Goal: Information Seeking & Learning: Learn about a topic

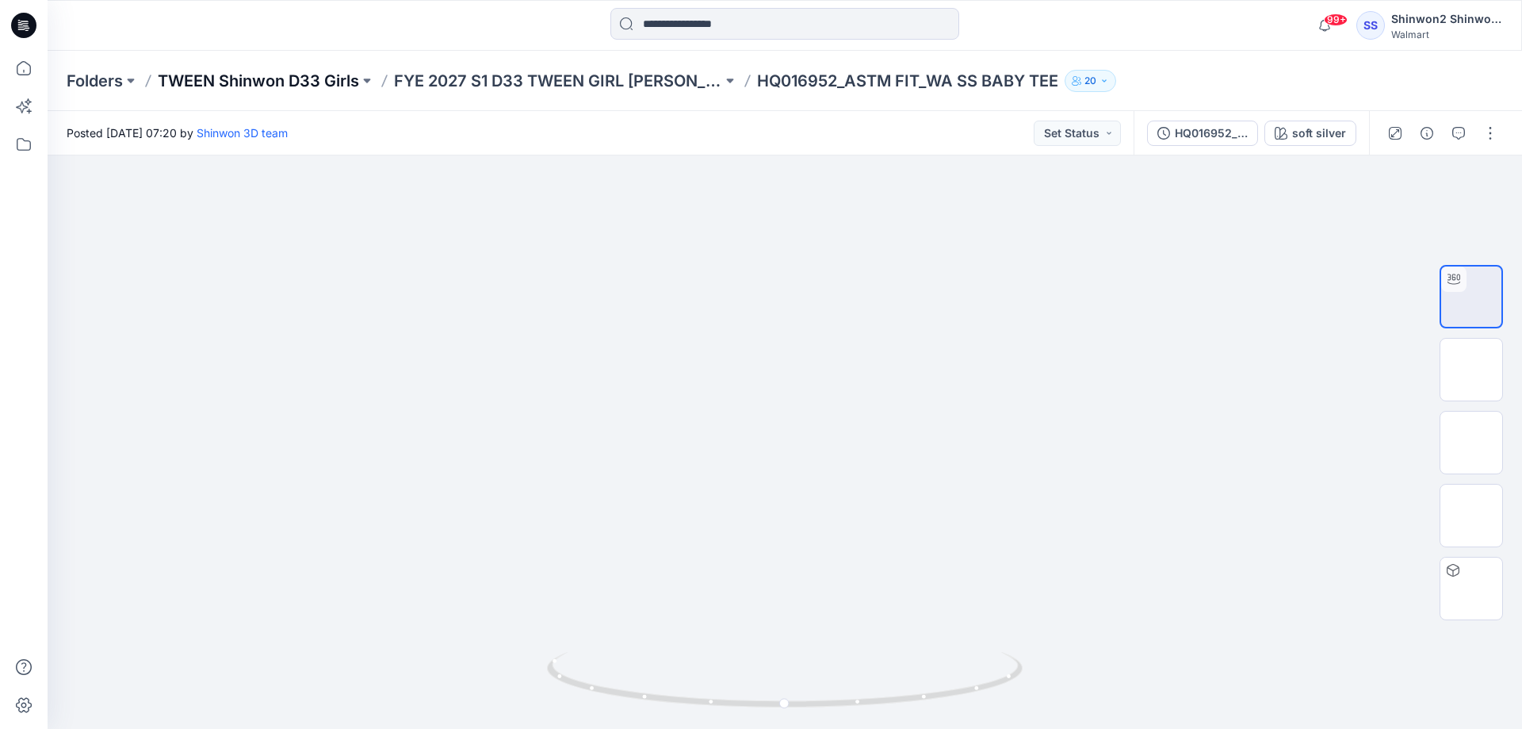
click at [262, 86] on p "TWEEN Shinwon D33 Girls" at bounding box center [258, 81] width 201 height 22
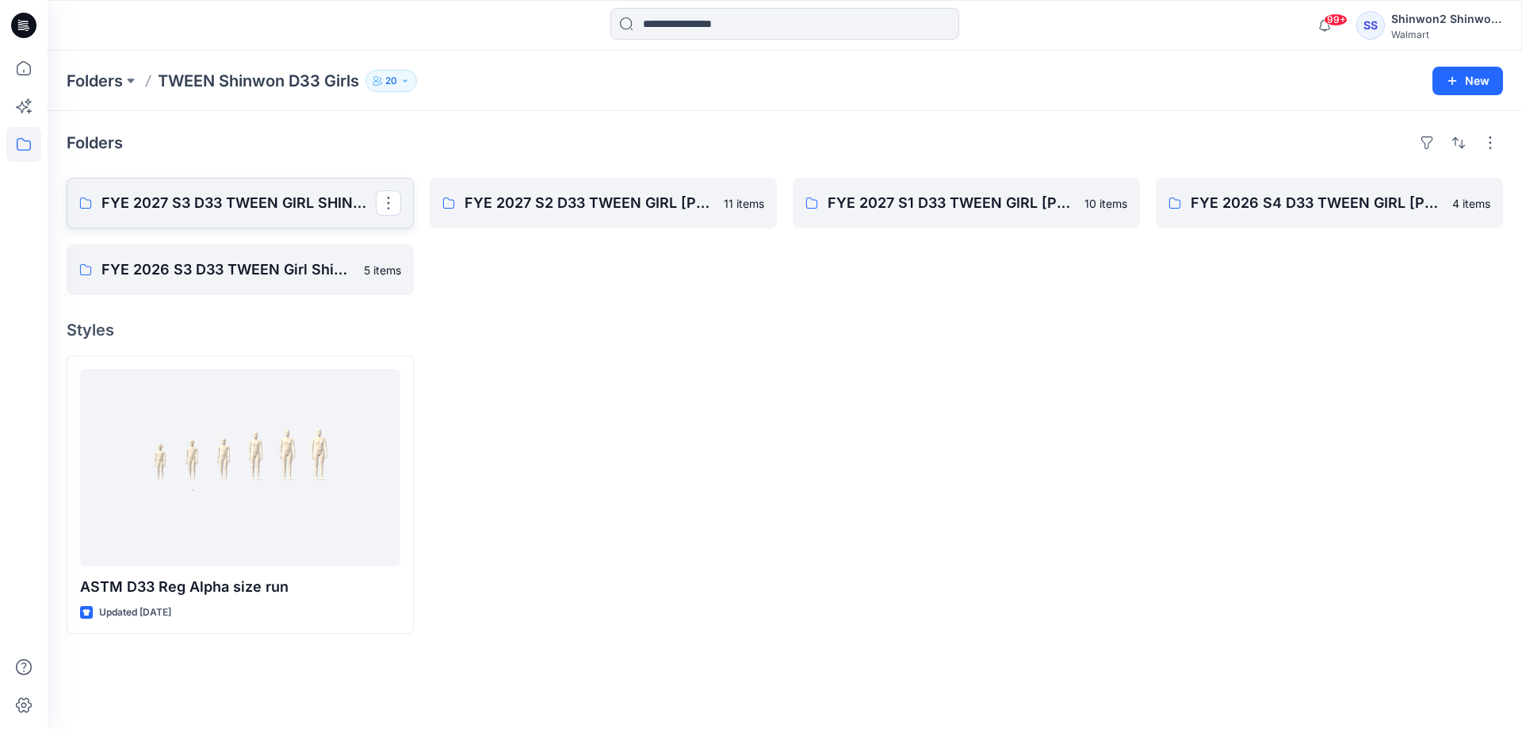
click at [276, 208] on p "FYE 2027 S3 D33 TWEEN GIRL SHINWON" at bounding box center [238, 203] width 274 height 22
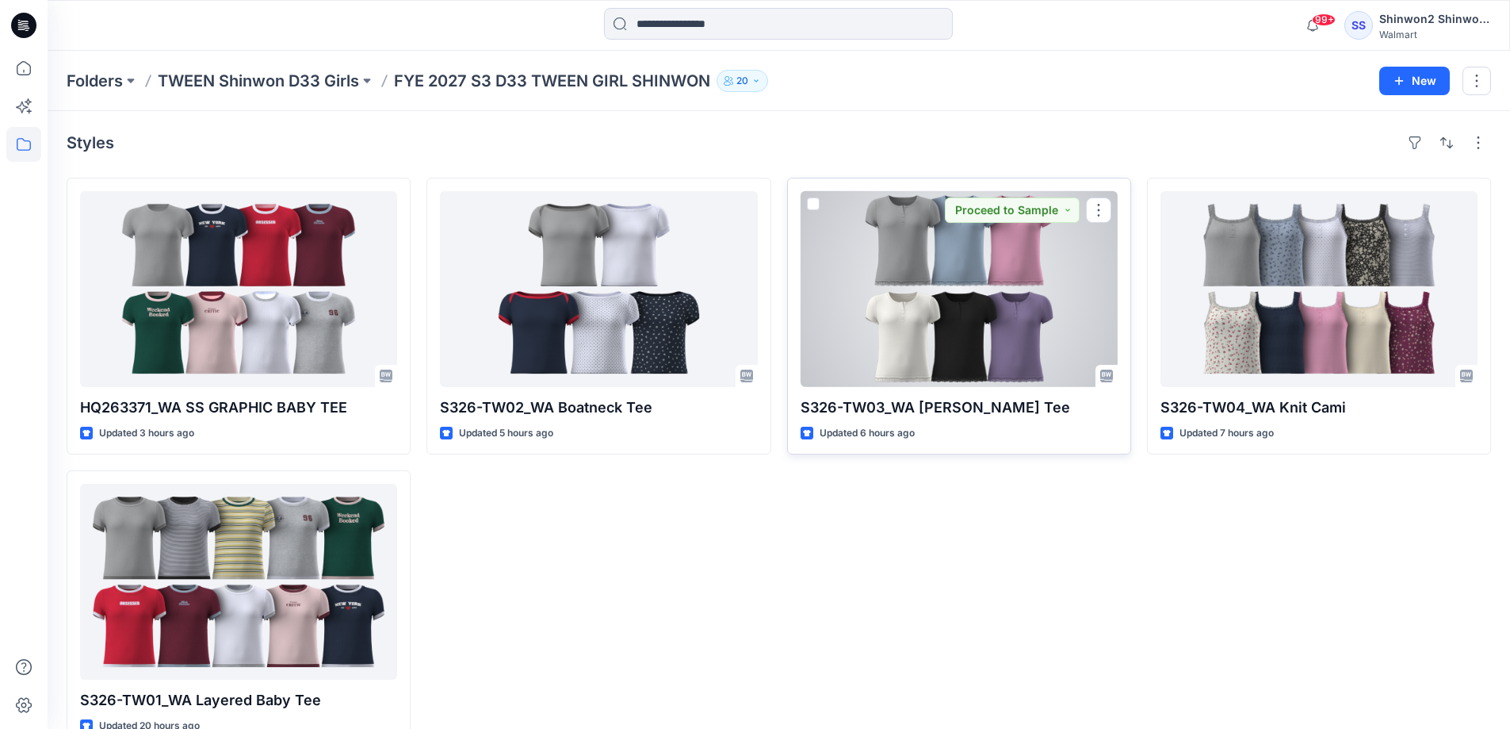
click at [984, 316] on div at bounding box center [959, 289] width 317 height 196
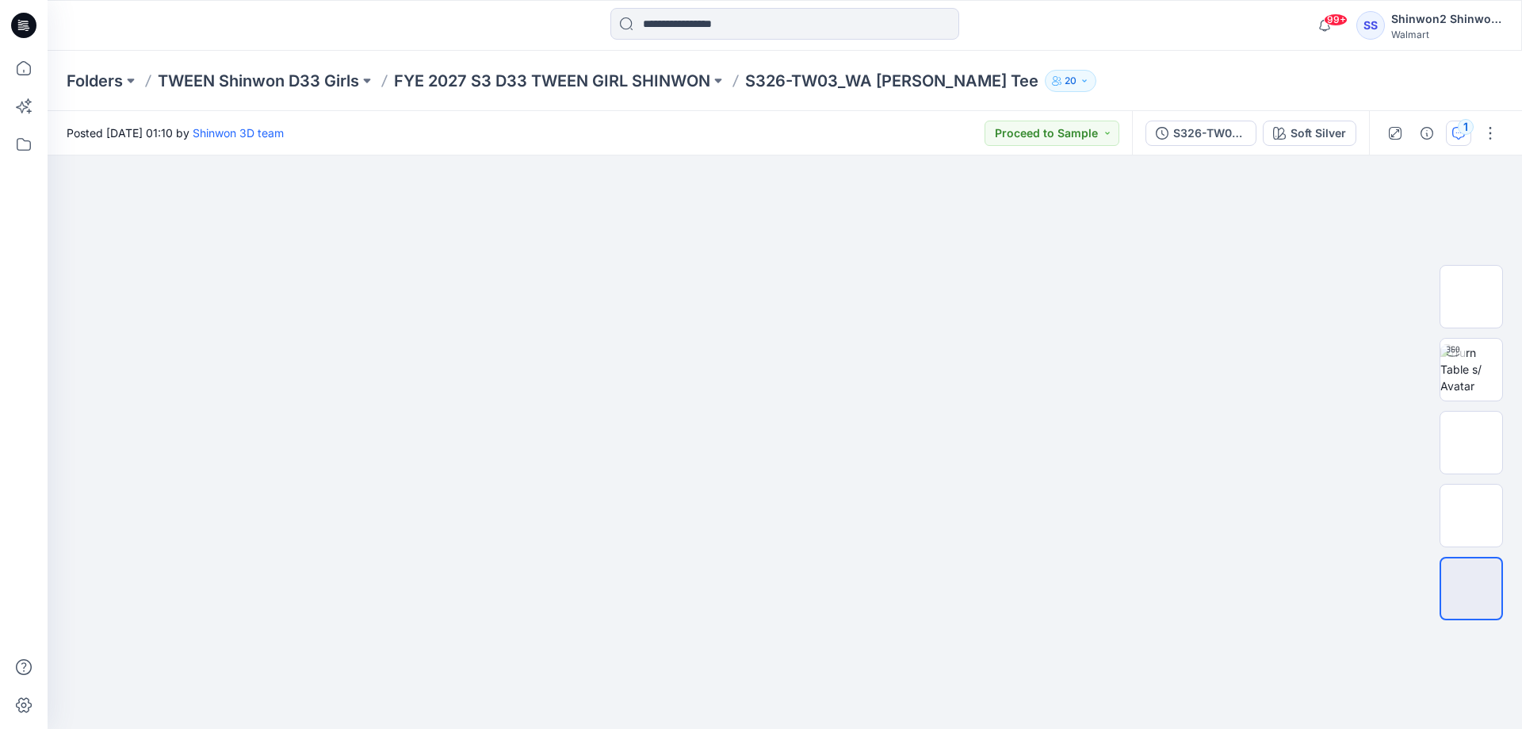
click at [1450, 140] on button "1" at bounding box center [1458, 133] width 25 height 25
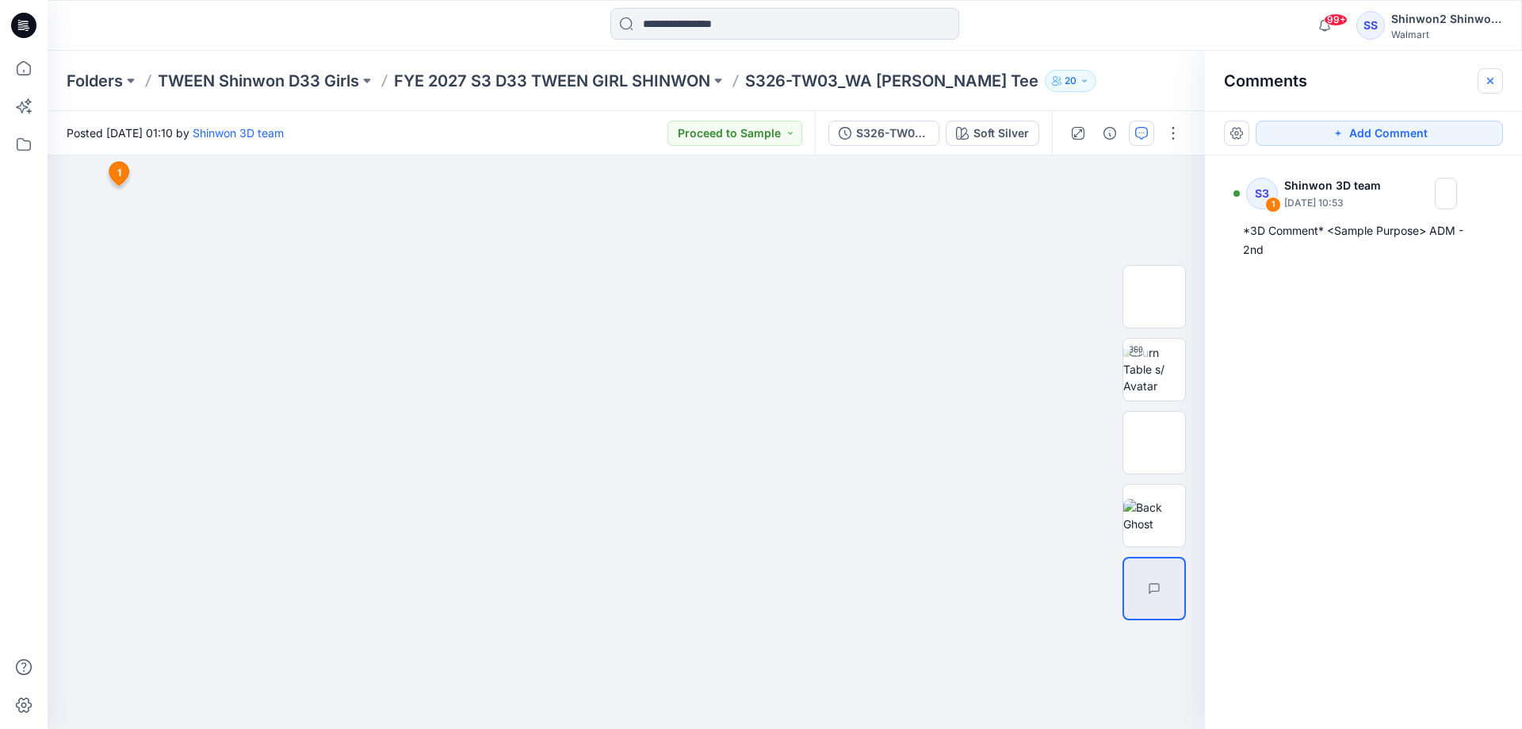
click at [1482, 83] on button "button" at bounding box center [1490, 80] width 25 height 25
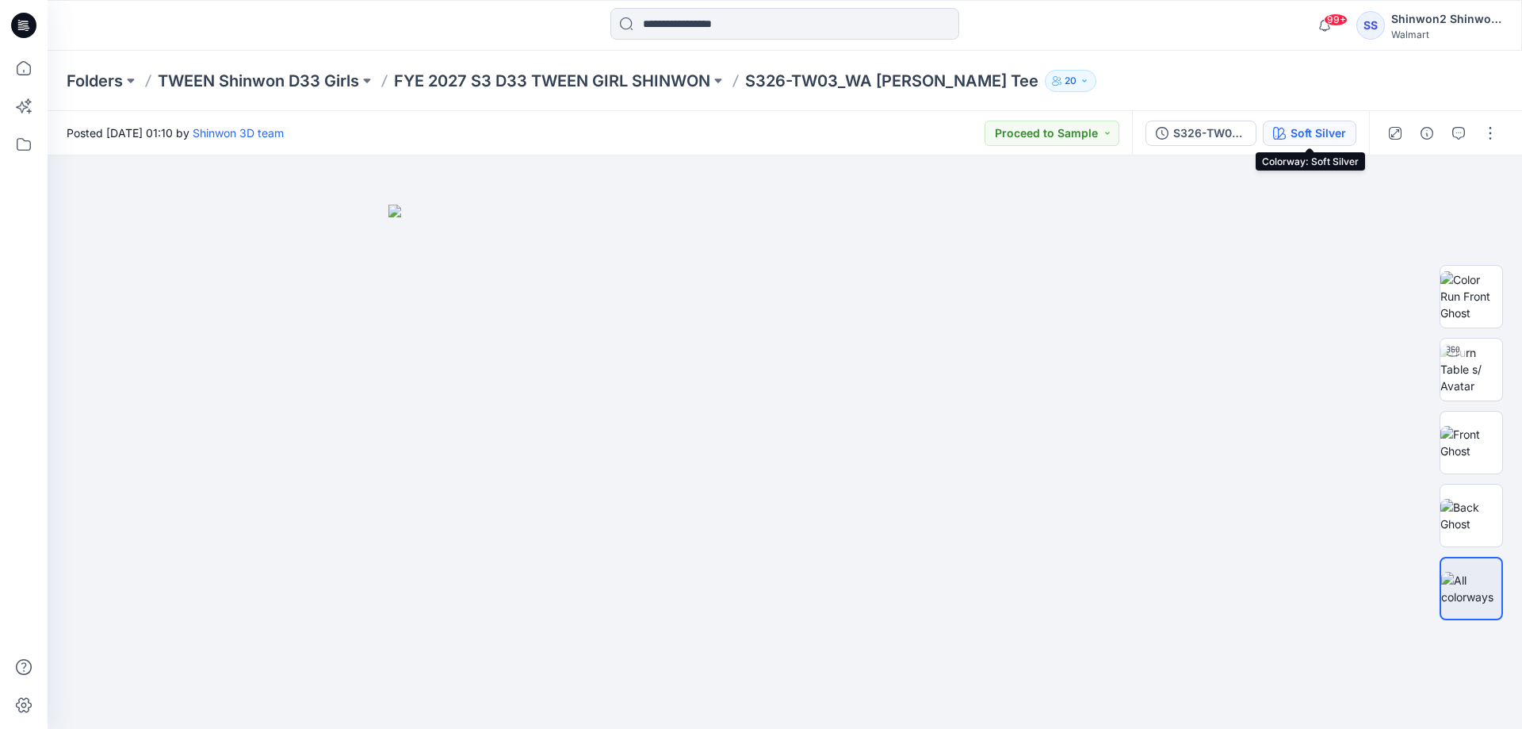
click at [1319, 125] on div "Soft Silver" at bounding box center [1318, 132] width 55 height 17
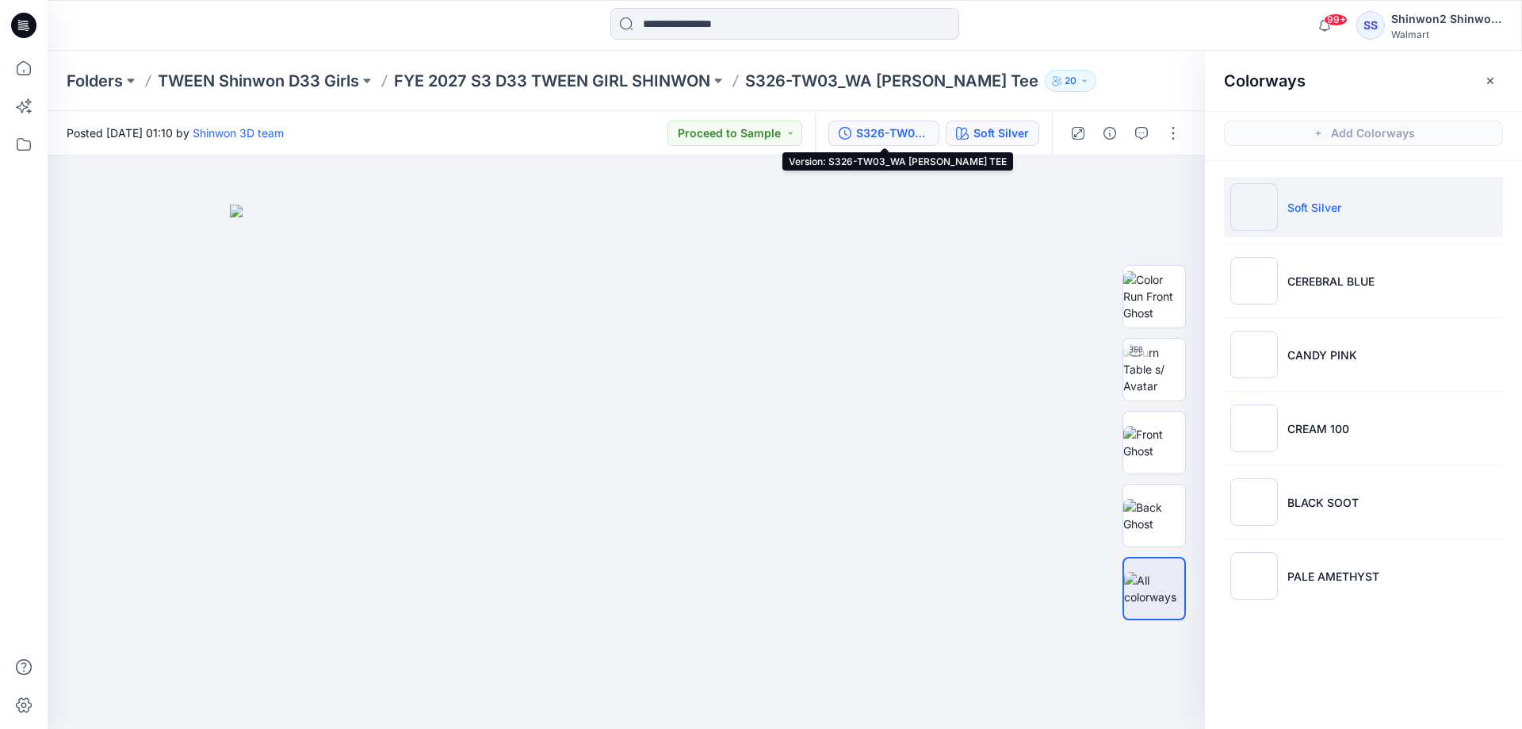
click at [920, 131] on div "S326-TW03_WA [PERSON_NAME] TEE" at bounding box center [892, 132] width 73 height 17
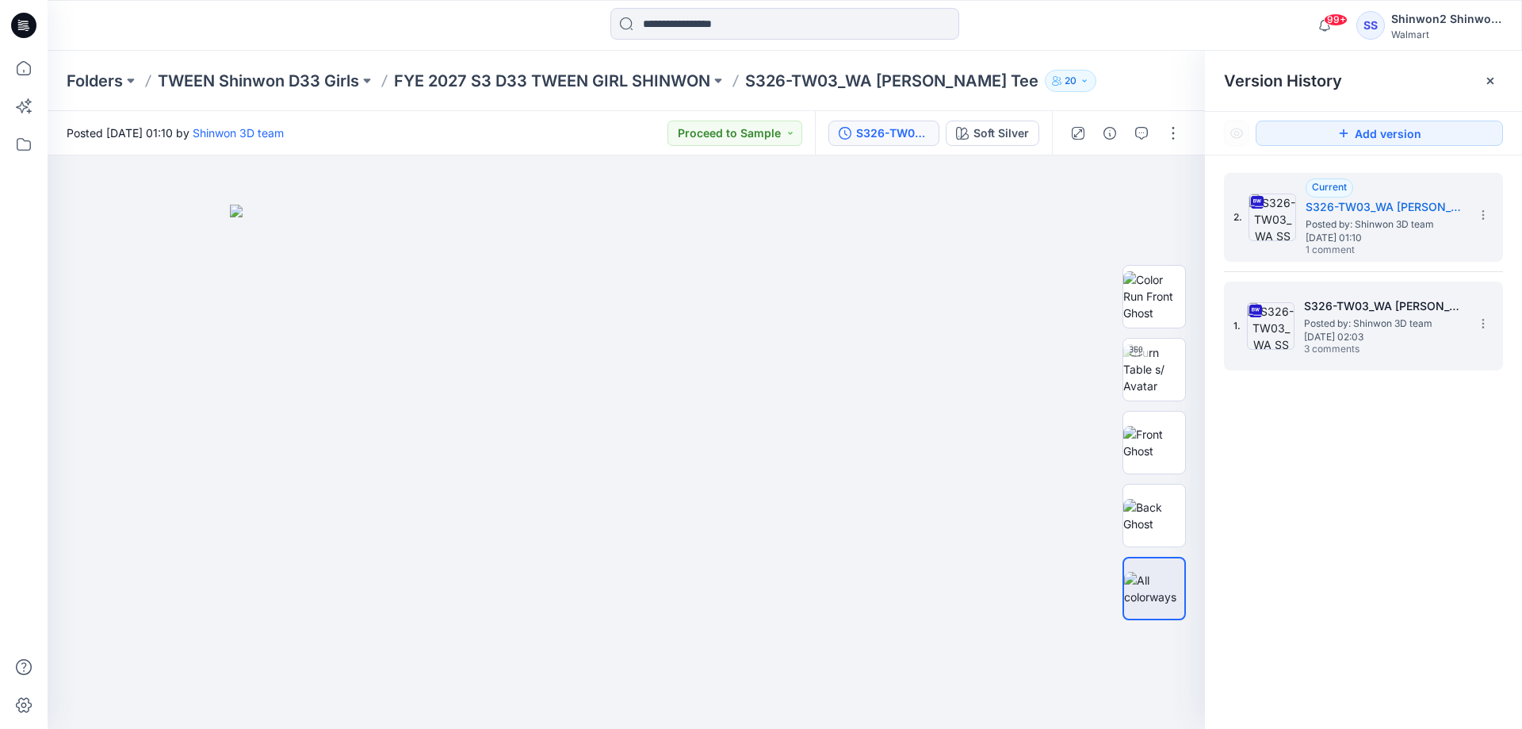
click at [1407, 297] on div "1. S326-TW03_WA [PERSON_NAME] Tee Posted by: Shinwon 3D team [DATE] 02:03 3 com…" at bounding box center [1353, 326] width 238 height 76
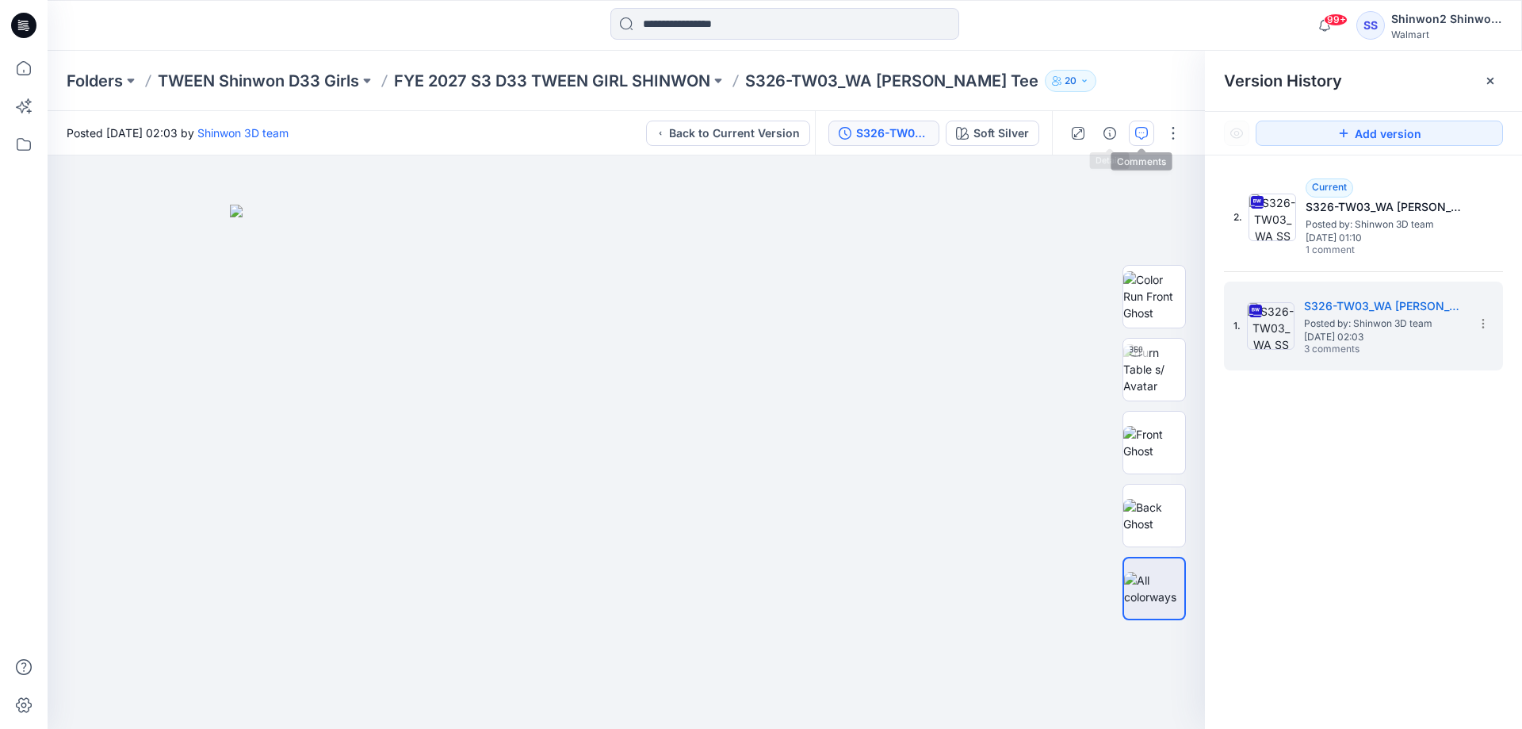
click at [1134, 129] on button "button" at bounding box center [1141, 133] width 25 height 25
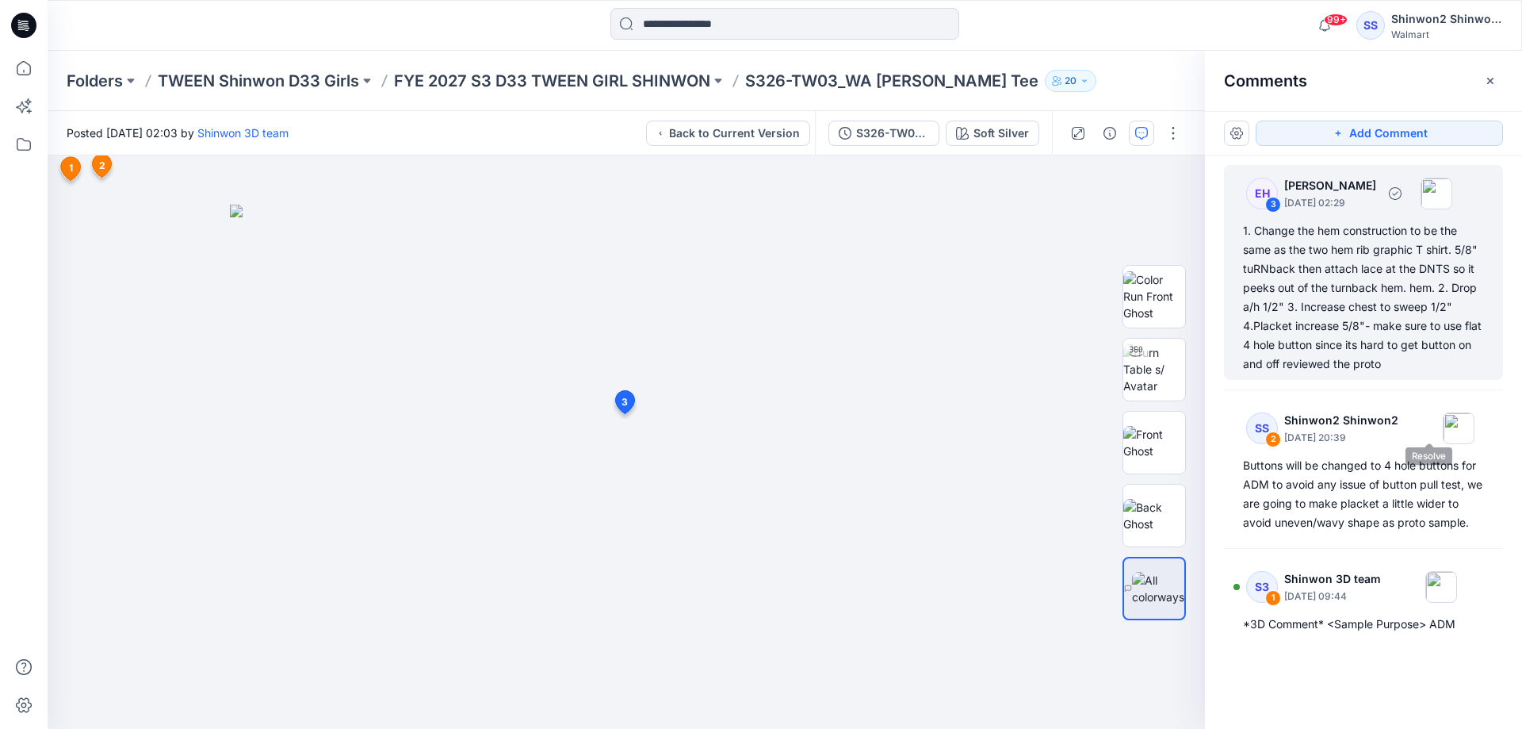
click at [1422, 345] on div "1. Change the hem construction to be the same as the two hem rib graphic T shir…" at bounding box center [1363, 297] width 241 height 152
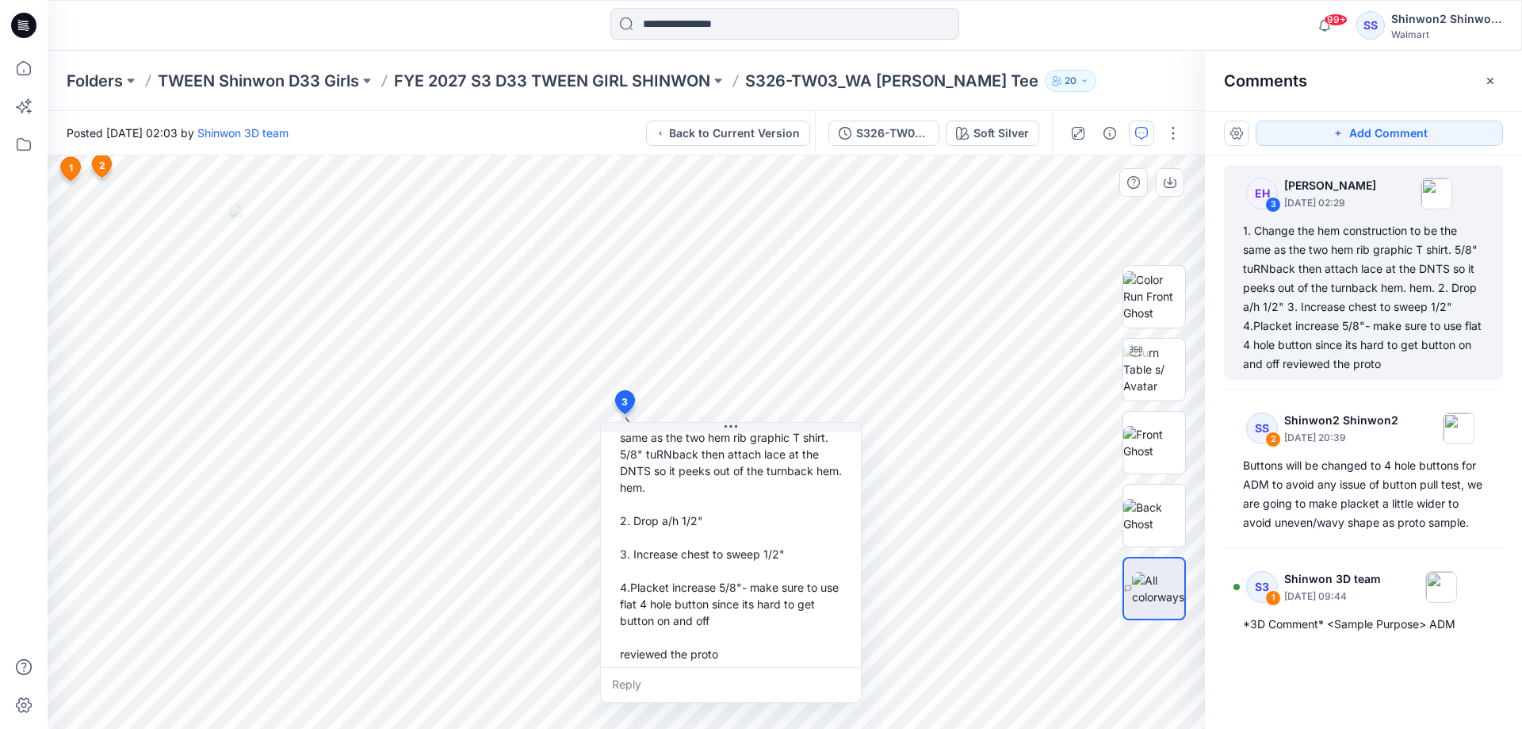
scroll to position [111, 0]
